Goal: Task Accomplishment & Management: Manage account settings

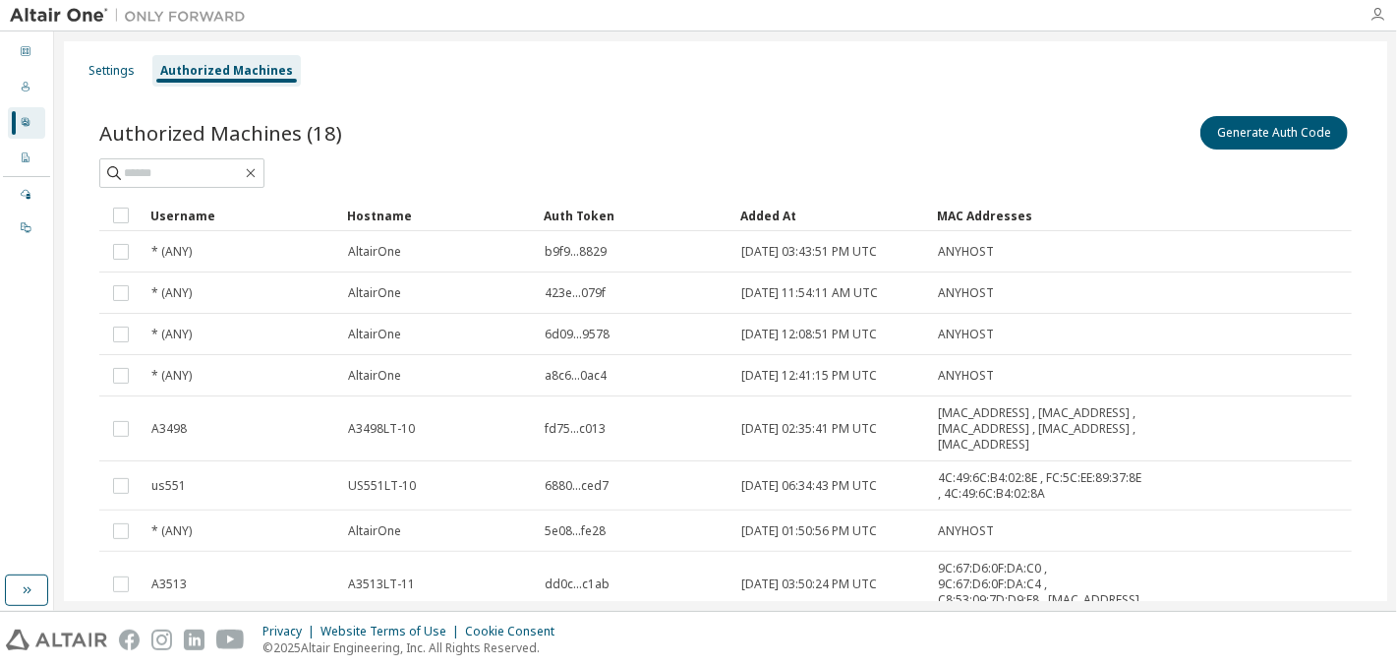
click at [1375, 15] on icon "button" at bounding box center [1378, 15] width 16 height 16
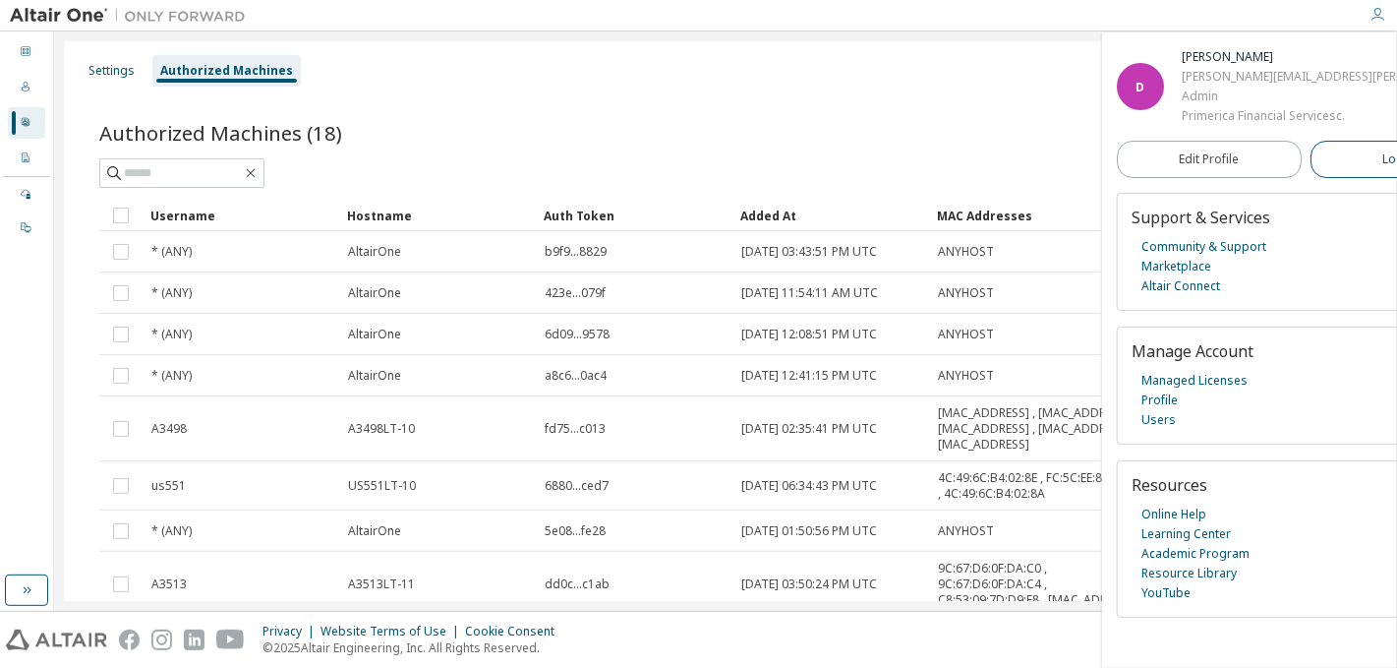
click at [1383, 153] on span "Logout" at bounding box center [1403, 159] width 40 height 20
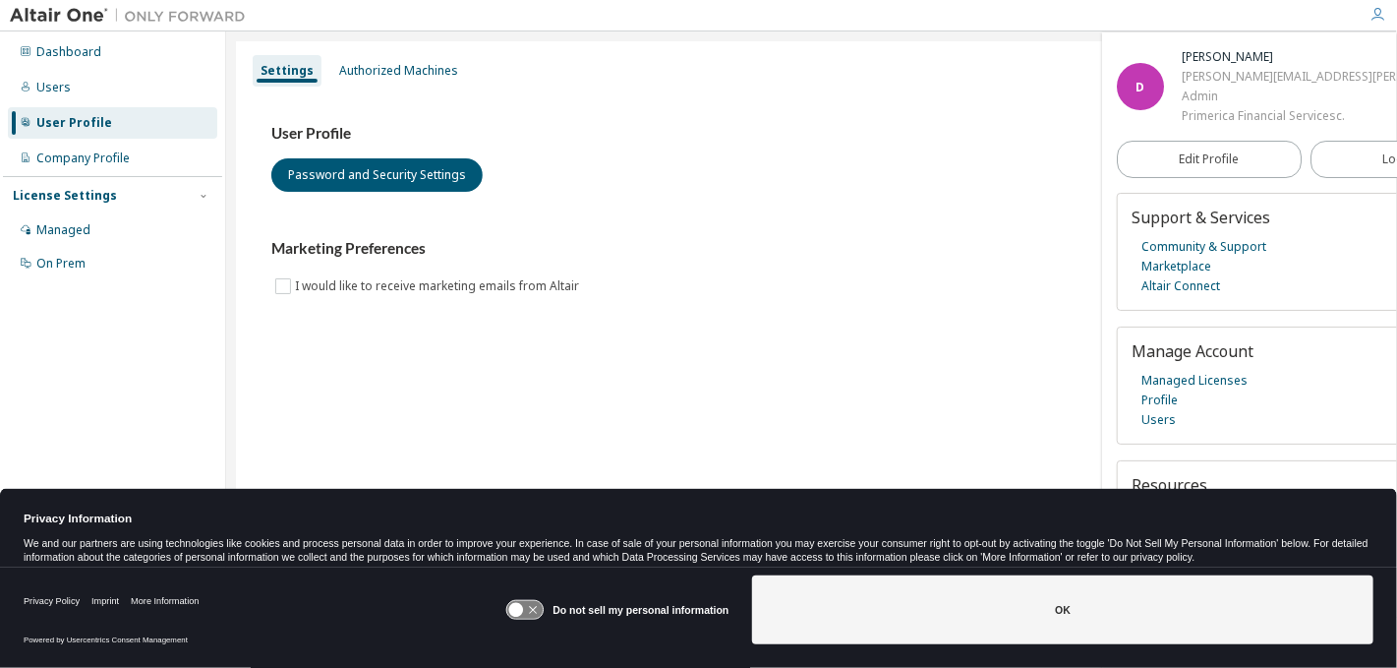
click at [1380, 18] on icon "button" at bounding box center [1378, 15] width 16 height 16
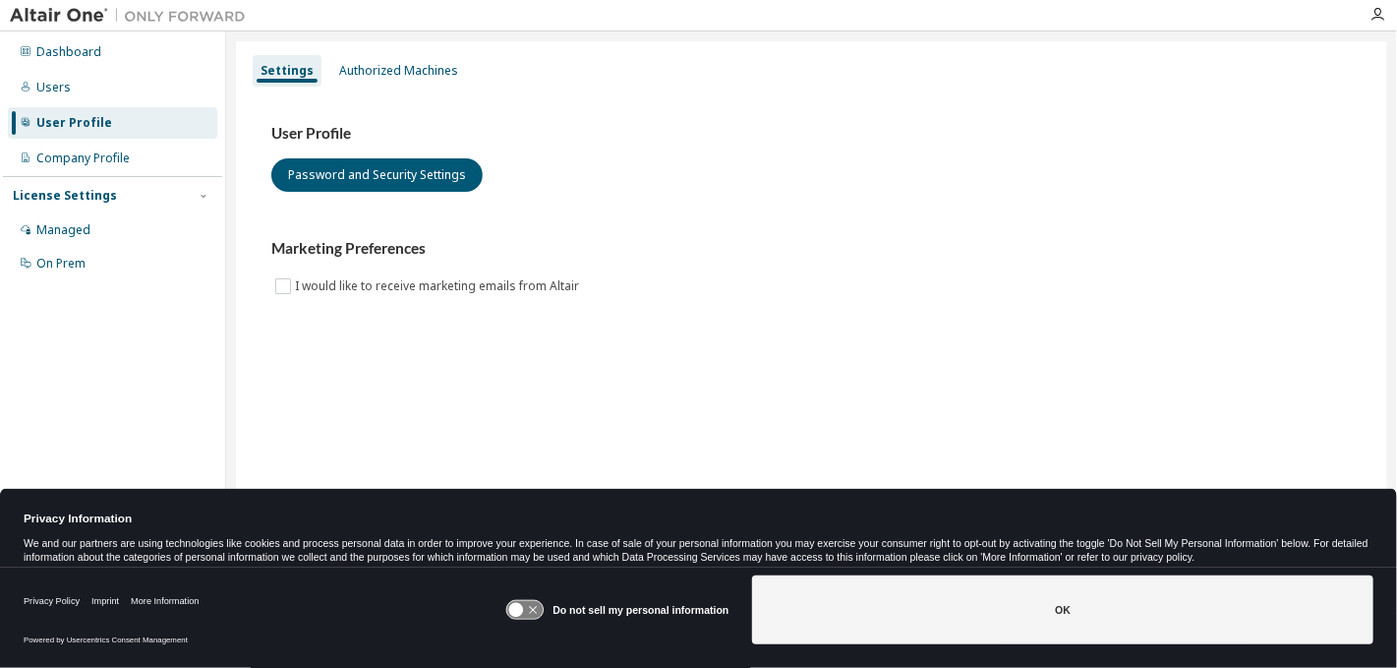
click at [1369, 16] on div at bounding box center [1377, 15] width 39 height 16
click at [1375, 18] on icon "button" at bounding box center [1378, 15] width 16 height 16
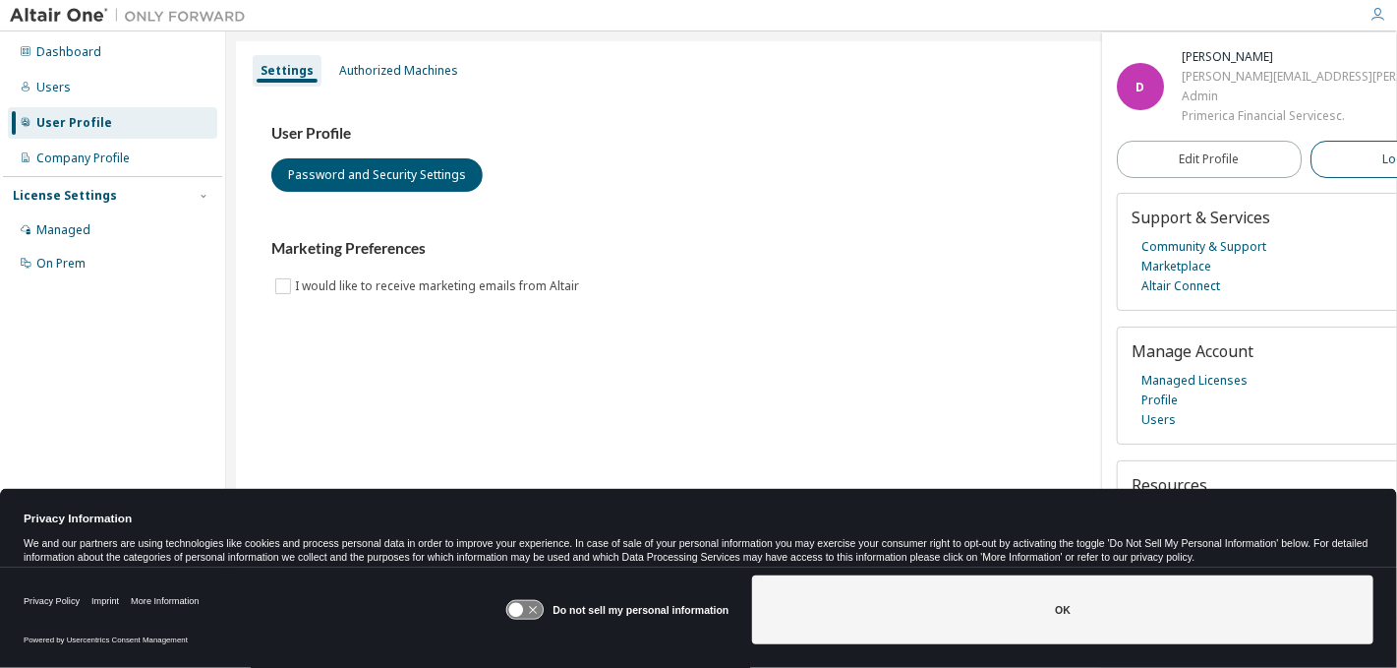
click at [1383, 165] on span "Logout" at bounding box center [1403, 159] width 40 height 20
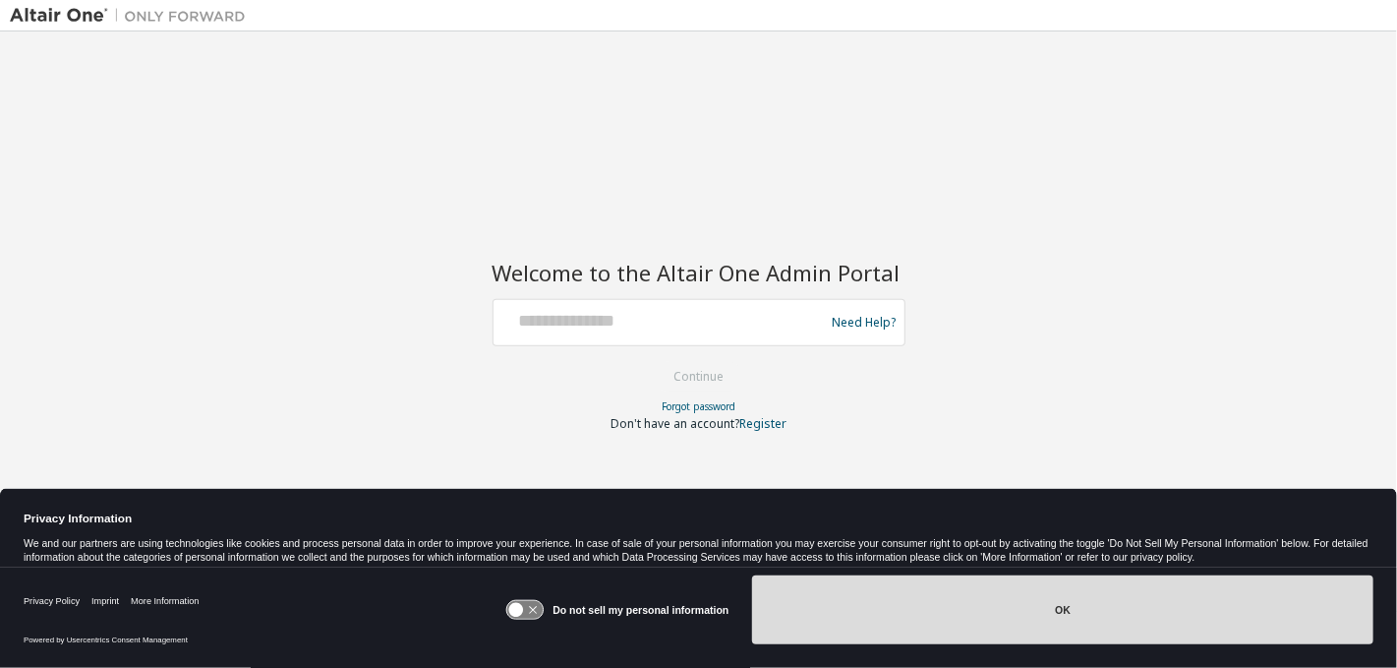
click at [932, 613] on button "OK" at bounding box center [1062, 609] width 621 height 69
